Goal: Understand process/instructions: Learn how to perform a task or action

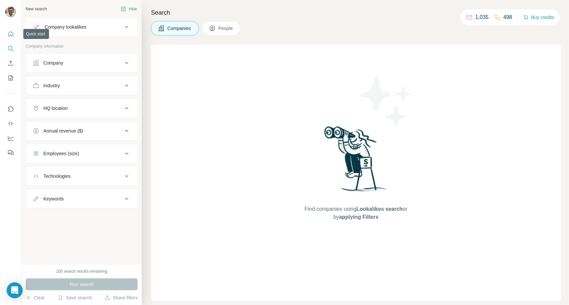
click at [7, 33] on button "Quick start" at bounding box center [10, 34] width 11 height 12
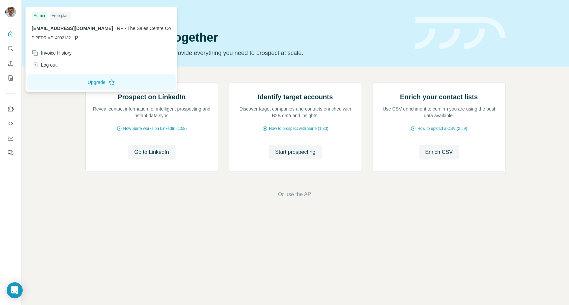
click at [8, 19] on div at bounding box center [11, 13] width 19 height 22
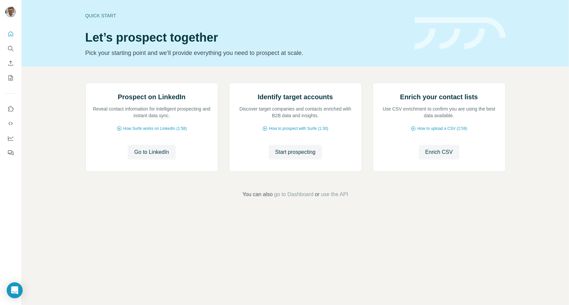
click at [8, 15] on img at bounding box center [10, 12] width 11 height 11
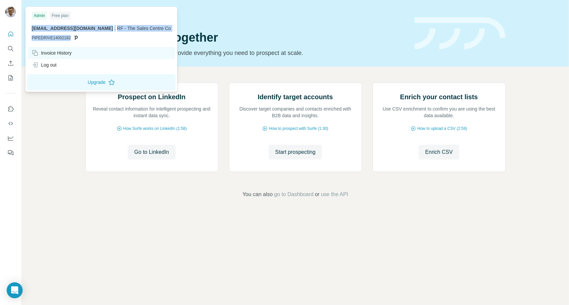
drag, startPoint x: 29, startPoint y: 30, endPoint x: 103, endPoint y: 49, distance: 76.7
click at [103, 49] on div "Admin Free plan [EMAIL_ADDRESS][DOMAIN_NAME] . RF - The Sales Centre Co PIPEDRI…" at bounding box center [101, 49] width 149 height 82
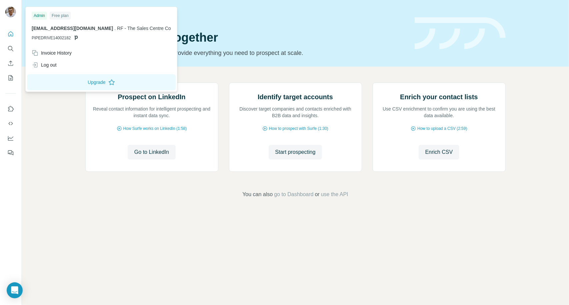
click at [221, 29] on div "Quick start Let’s prospect together Pick your starting point and we’ll provide …" at bounding box center [245, 33] width 321 height 49
